Goal: Information Seeking & Learning: Learn about a topic

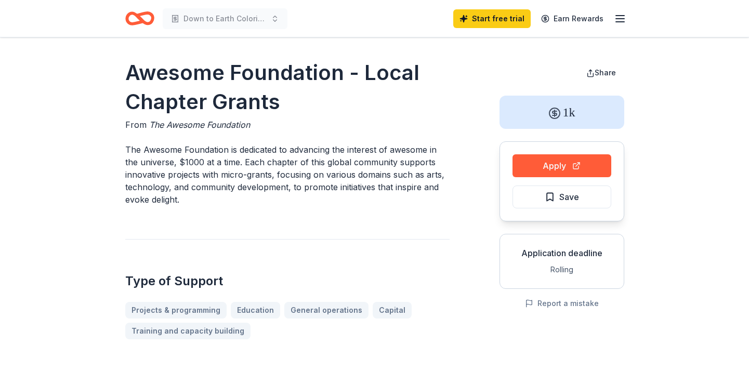
click at [618, 14] on icon "button" at bounding box center [619, 18] width 12 height 12
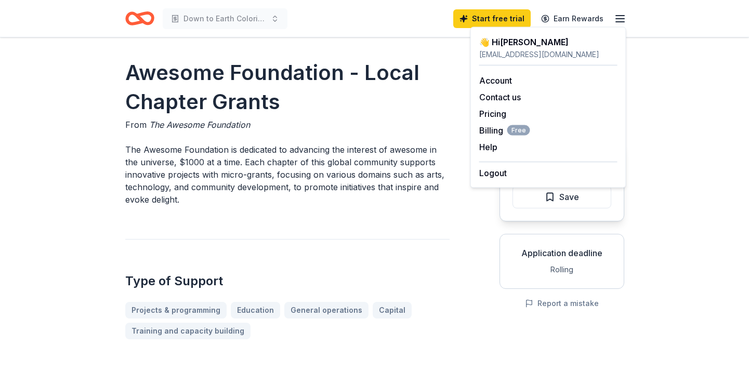
click at [434, 84] on h1 "Awesome Foundation - Local Chapter Grants" at bounding box center [287, 87] width 324 height 58
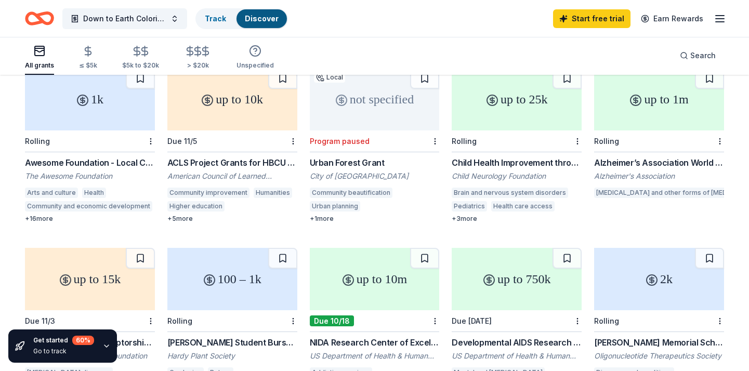
scroll to position [118, 0]
click at [250, 156] on div "ACLS Project Grants for HBCU Faculty" at bounding box center [232, 162] width 130 height 12
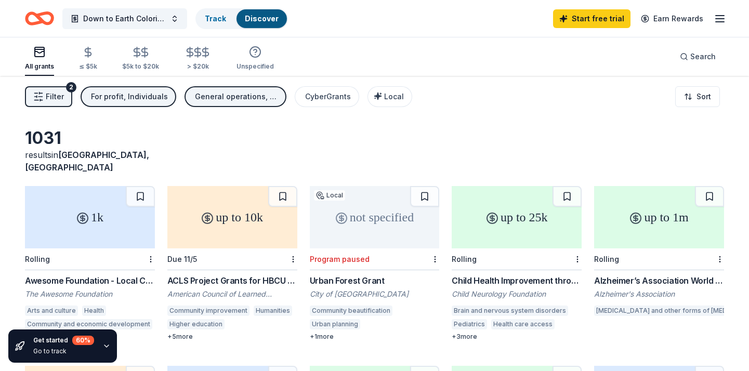
scroll to position [0, 0]
click at [142, 186] on button at bounding box center [140, 196] width 29 height 21
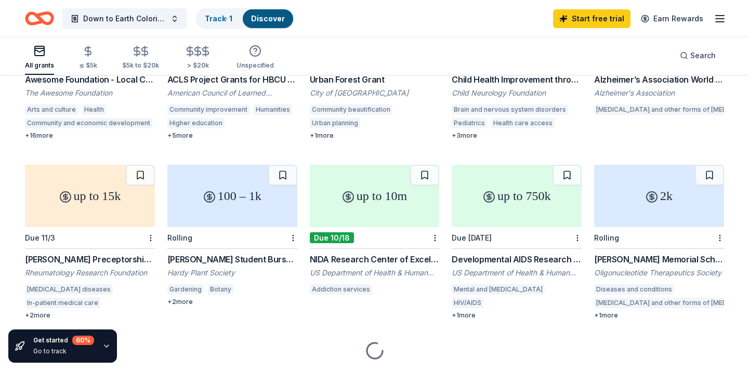
scroll to position [201, 0]
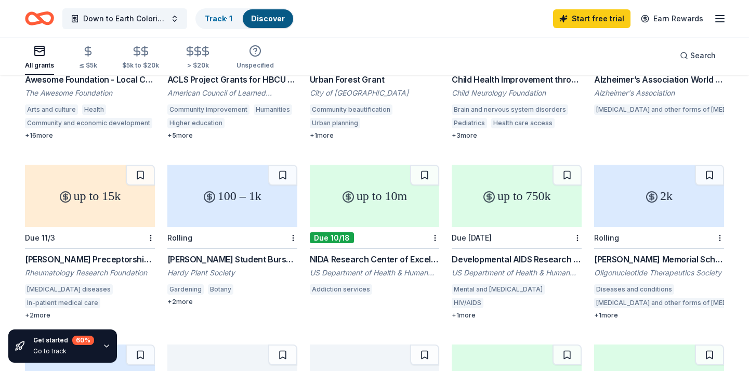
click at [337, 253] on div "NIDA Research Center of Excellence Grant Program (P50 Clinical Trial Optional) …" at bounding box center [375, 259] width 130 height 12
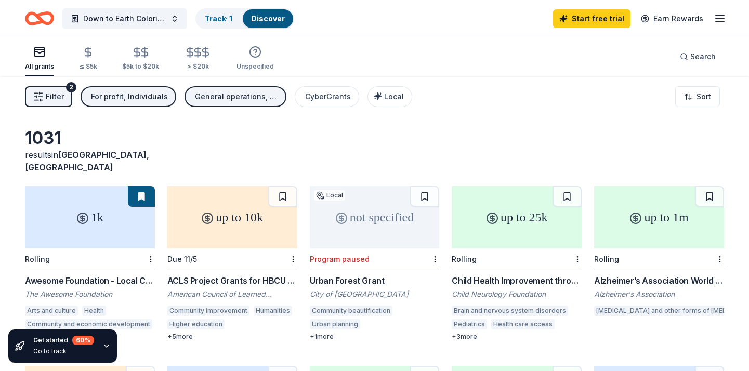
scroll to position [0, 0]
click at [482, 210] on div "up to 25k" at bounding box center [516, 217] width 130 height 62
click at [351, 204] on div "not specified" at bounding box center [375, 217] width 130 height 62
click at [86, 56] on icon "button" at bounding box center [88, 52] width 6 height 7
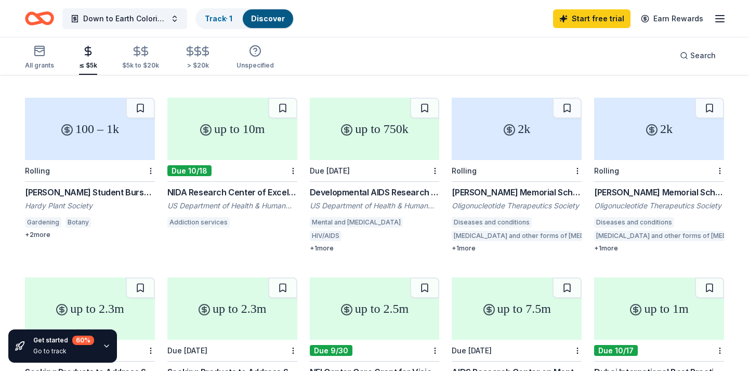
scroll to position [265, 0]
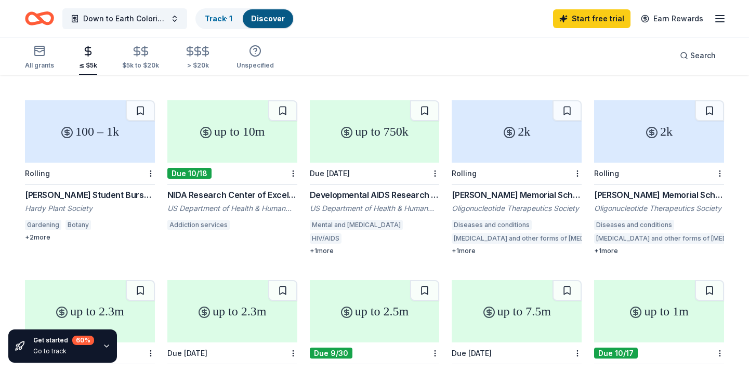
click at [96, 189] on div "[PERSON_NAME] Student Bursary Scheme" at bounding box center [90, 195] width 130 height 12
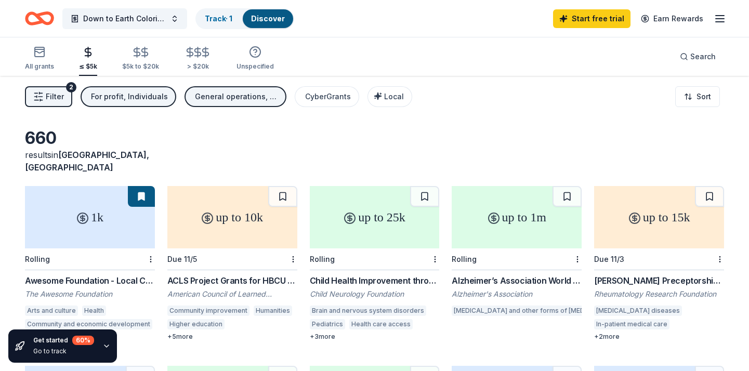
scroll to position [0, 0]
click at [232, 19] on link "Track · 1" at bounding box center [219, 18] width 28 height 9
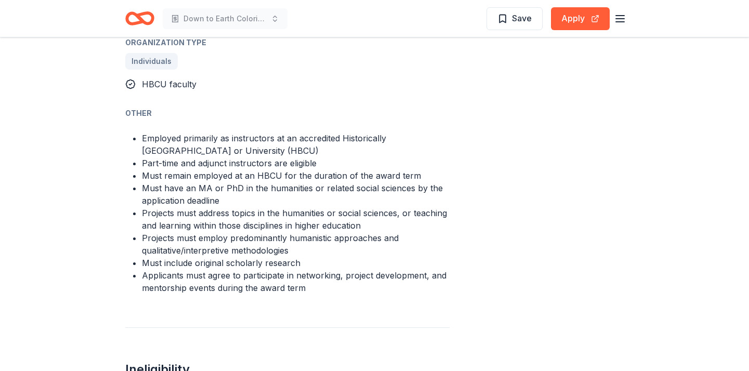
scroll to position [758, 0]
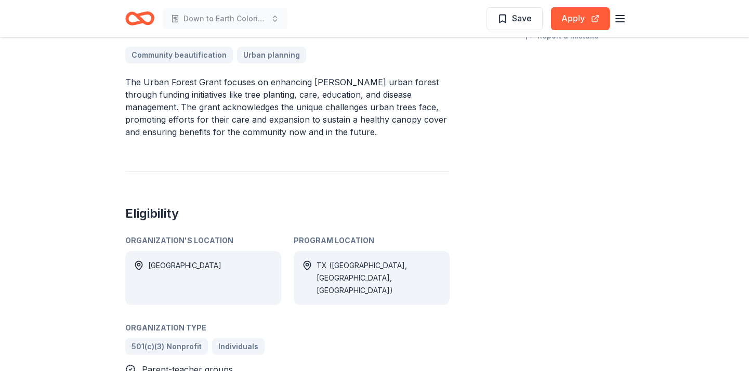
scroll to position [268, 0]
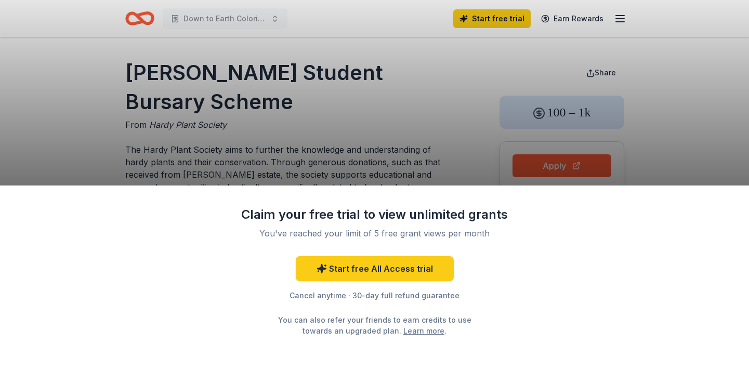
click at [172, 158] on div "Claim your free trial to view unlimited grants You've reached your limit of 5 f…" at bounding box center [374, 185] width 749 height 371
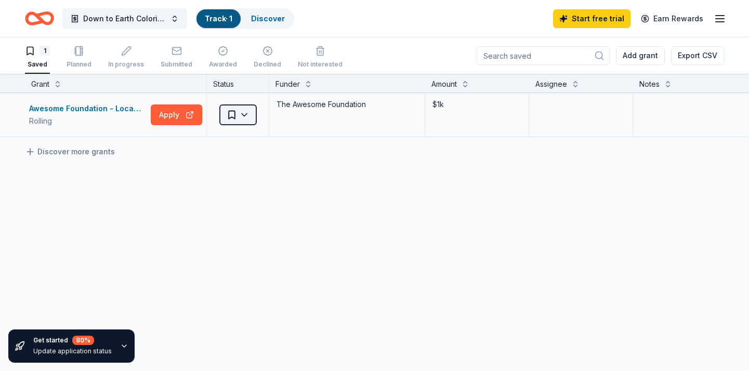
click at [243, 118] on html "Down to Earth Coloring Club Track · 1 Discover Start free trial Earn Rewards 1 …" at bounding box center [374, 185] width 749 height 371
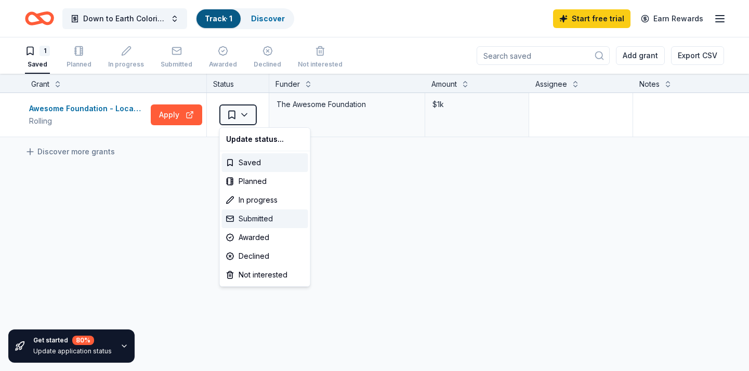
click at [270, 219] on div "Submitted" at bounding box center [265, 218] width 86 height 19
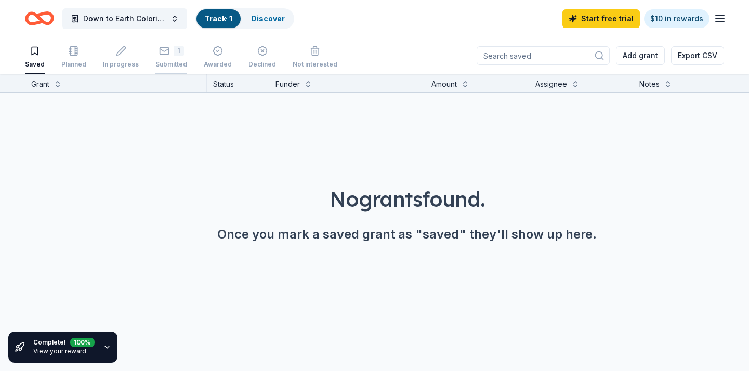
click at [173, 51] on div "1" at bounding box center [178, 51] width 10 height 10
